Goal: Task Accomplishment & Management: Manage account settings

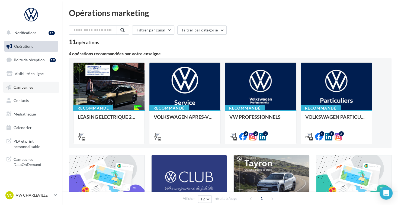
click at [40, 89] on link "Campagnes" at bounding box center [31, 87] width 56 height 11
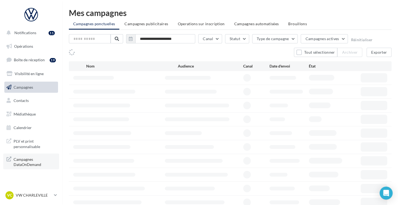
click at [26, 164] on span "Campagnes DataOnDemand" at bounding box center [35, 161] width 42 height 12
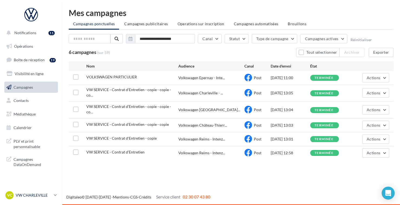
click at [34, 195] on p "VW CHARLEVILLE" at bounding box center [34, 194] width 36 height 5
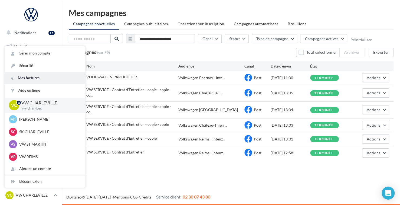
click at [34, 76] on link "Mes factures" at bounding box center [45, 78] width 81 height 12
